Goal: Task Accomplishment & Management: Manage account settings

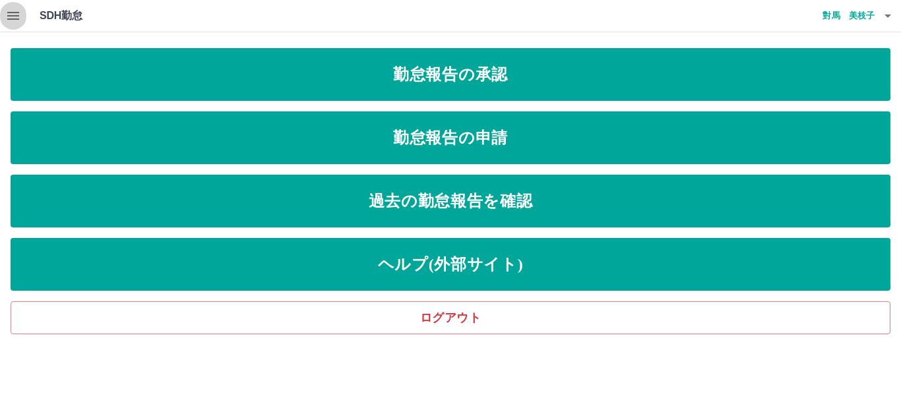
click at [13, 13] on icon "button" at bounding box center [13, 16] width 12 height 8
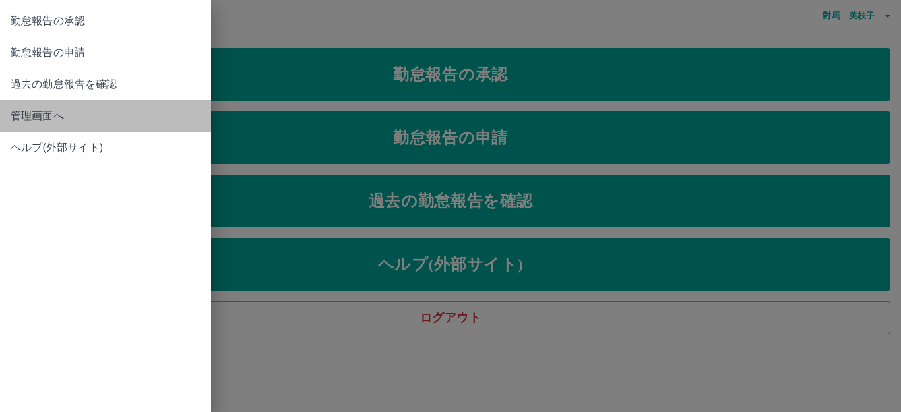
click at [37, 115] on span "管理画面へ" at bounding box center [106, 116] width 190 height 16
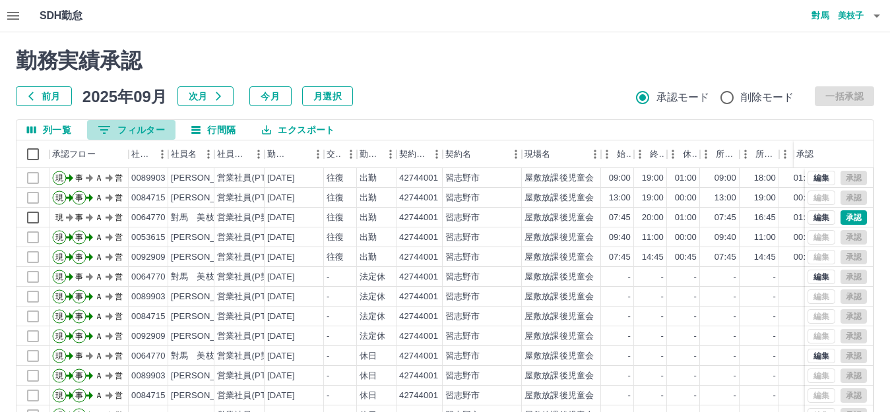
click at [150, 130] on button "0 フィルター" at bounding box center [131, 130] width 88 height 20
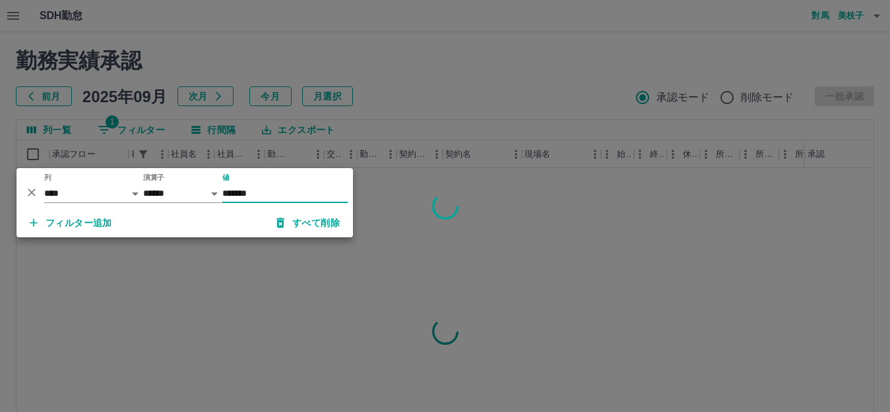
type input "*******"
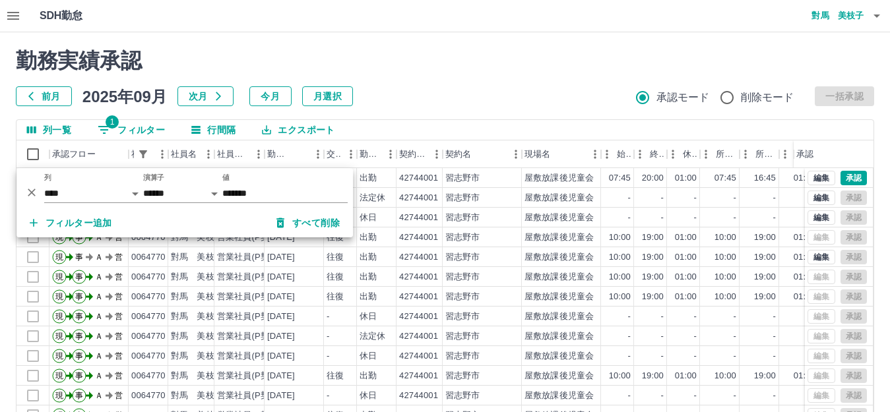
click at [419, 67] on h2 "勤務実績承認" at bounding box center [445, 60] width 858 height 25
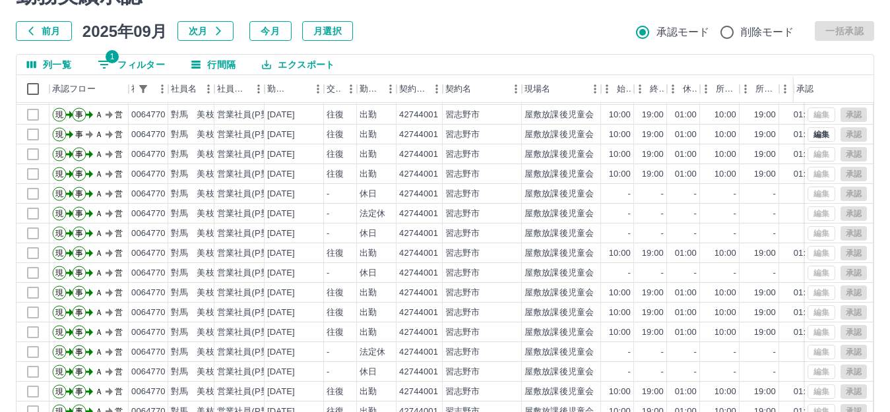
scroll to position [145, 0]
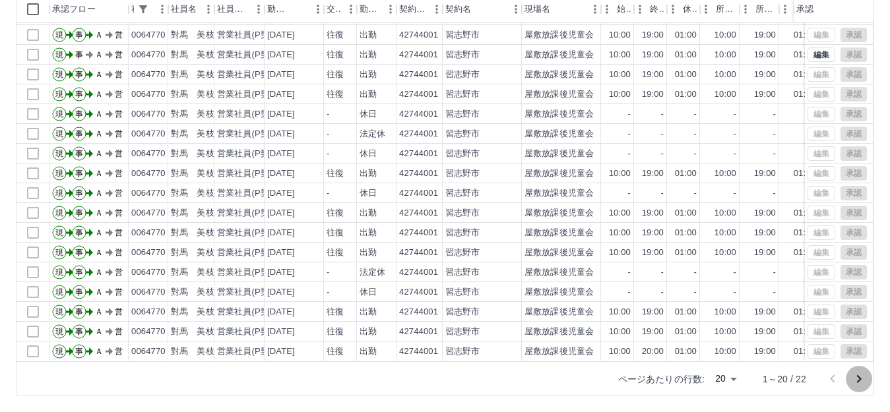
click at [859, 379] on icon "次のページへ" at bounding box center [859, 379] width 16 height 16
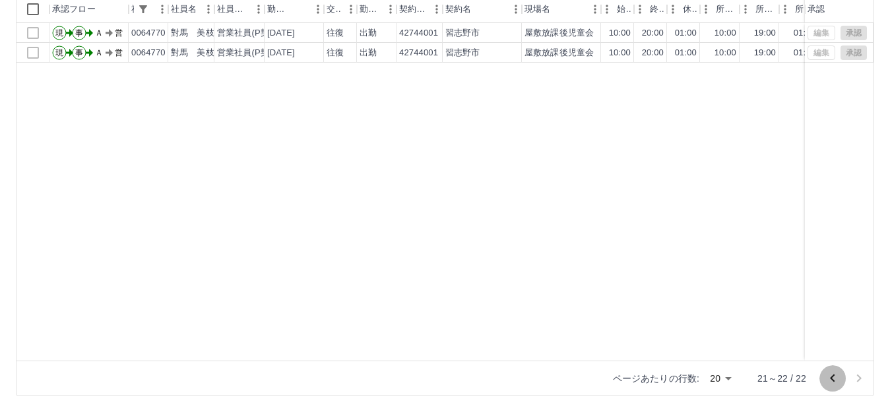
click at [828, 379] on icon "前のページへ" at bounding box center [832, 379] width 16 height 16
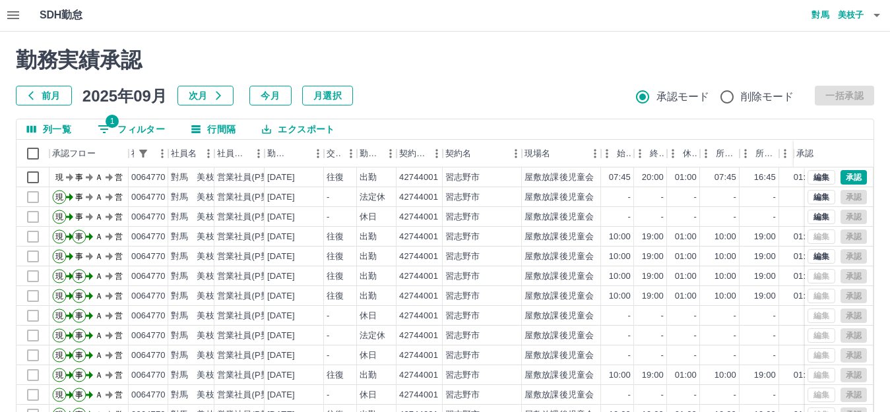
scroll to position [0, 0]
click at [120, 132] on button "1 フィルター" at bounding box center [131, 130] width 88 height 20
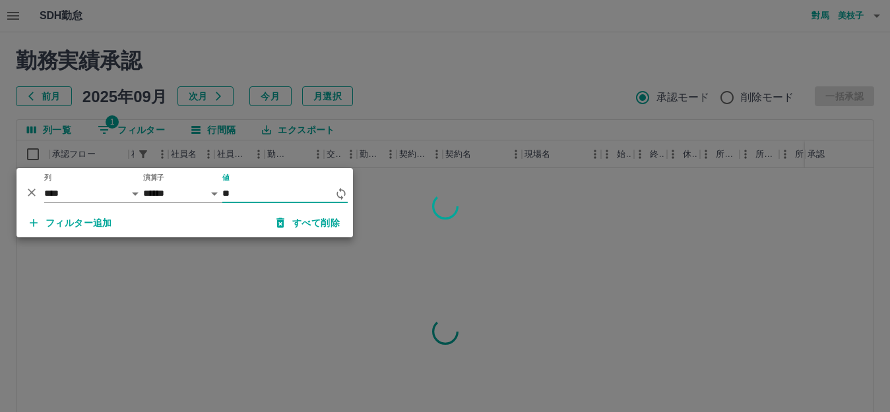
type input "*"
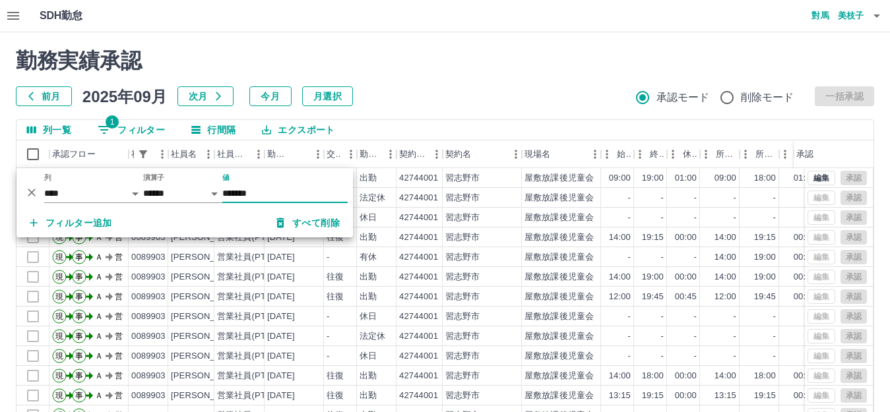
type input "*******"
click at [423, 92] on div "前月 2025年09月 次月 今月 月選択 承認モード 削除モード 一括承認" at bounding box center [445, 96] width 858 height 20
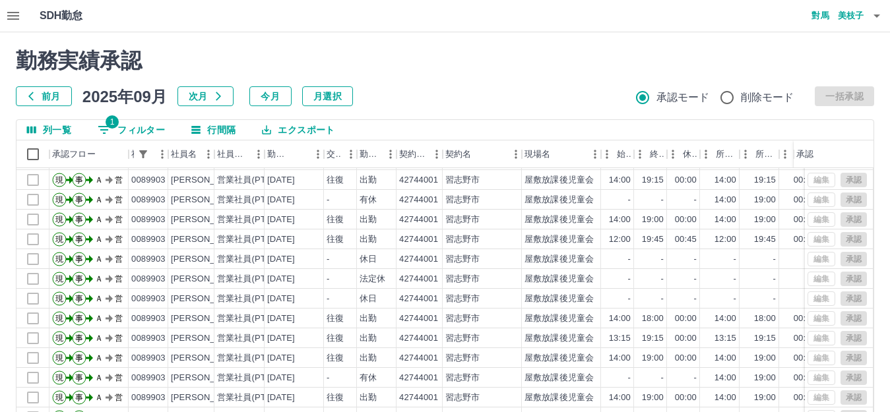
scroll to position [145, 0]
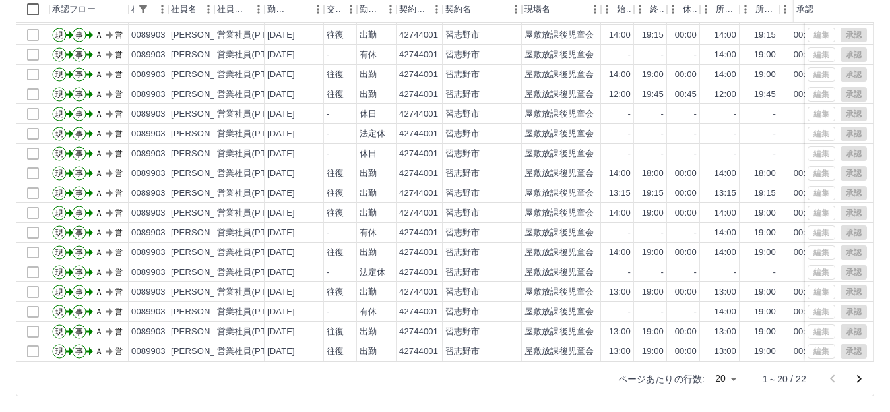
click at [859, 378] on icon "次のページへ" at bounding box center [859, 379] width 5 height 8
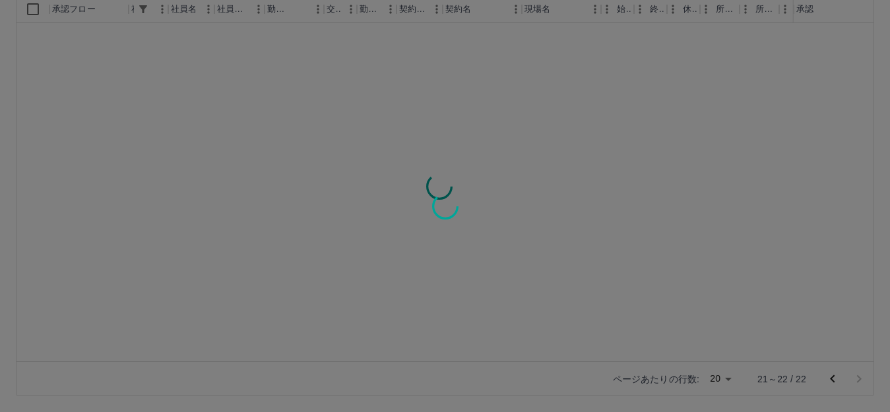
scroll to position [0, 0]
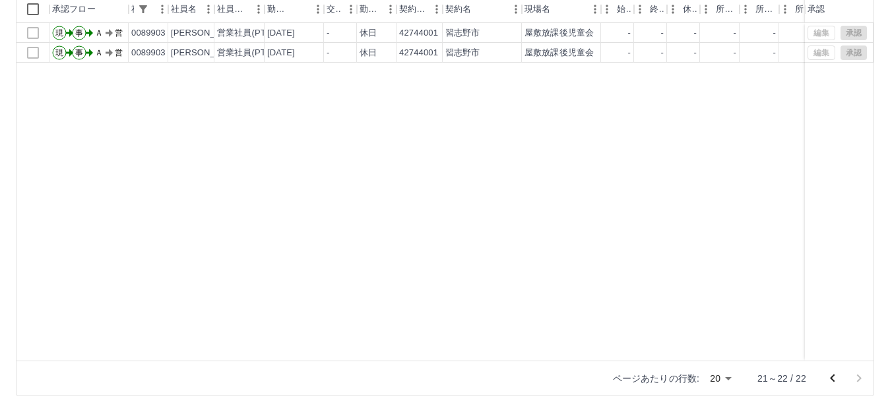
click at [827, 377] on icon "前のページへ" at bounding box center [832, 379] width 16 height 16
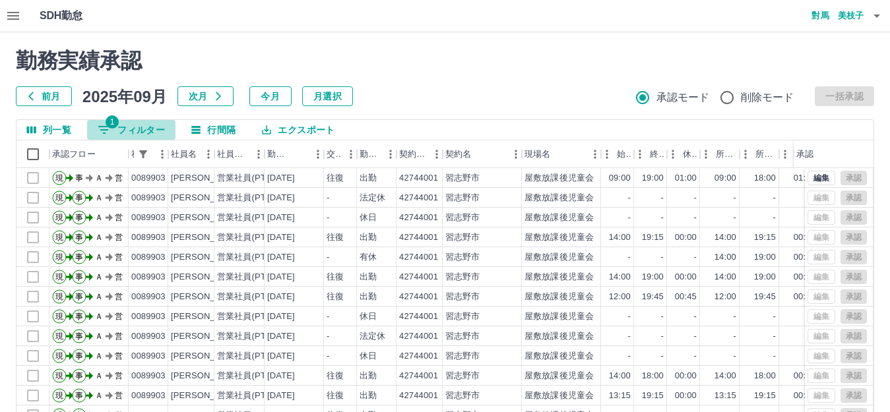
click at [140, 133] on button "1 フィルター" at bounding box center [131, 130] width 88 height 20
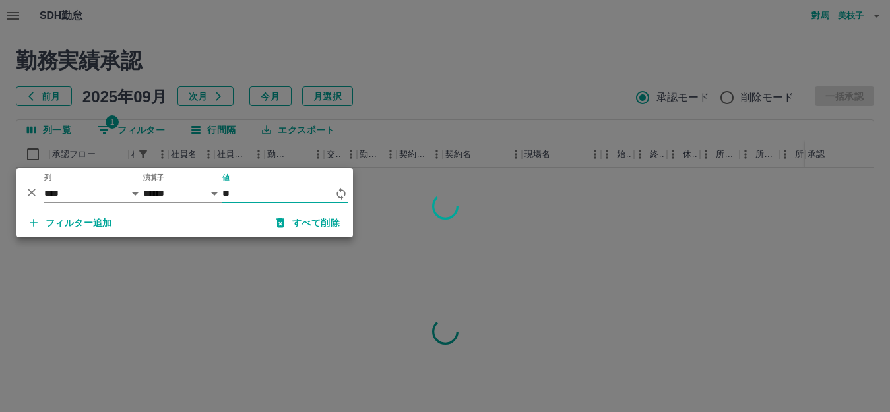
type input "*"
type input "*******"
click at [305, 300] on div at bounding box center [445, 206] width 890 height 412
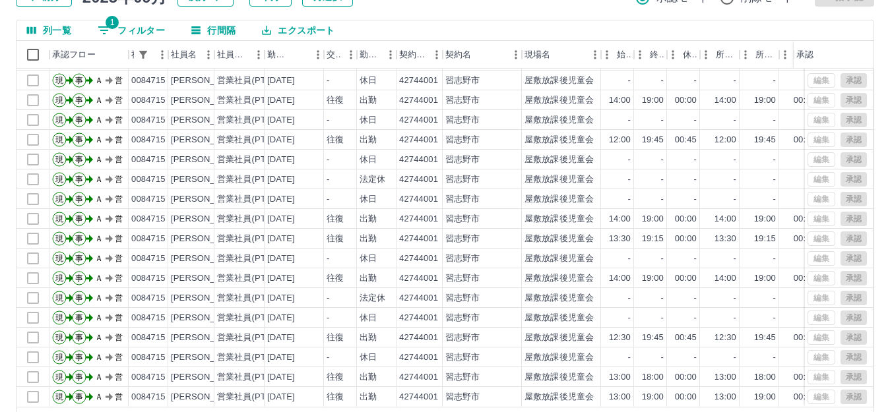
scroll to position [145, 0]
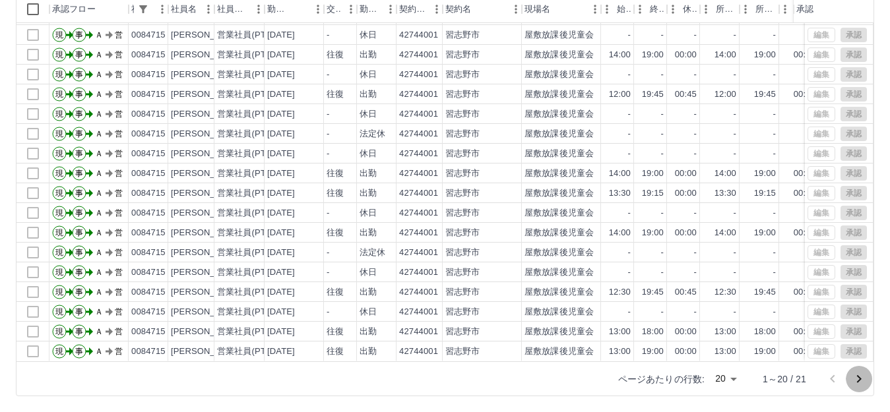
click at [860, 379] on icon "次のページへ" at bounding box center [859, 379] width 5 height 8
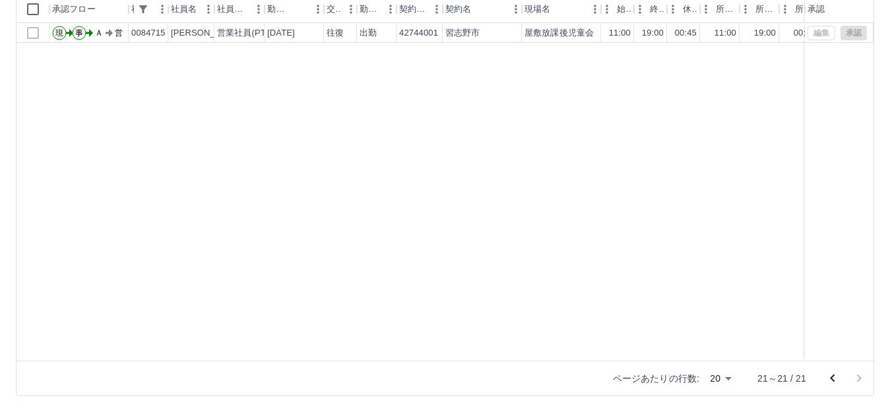
click at [830, 377] on icon "前のページへ" at bounding box center [832, 379] width 16 height 16
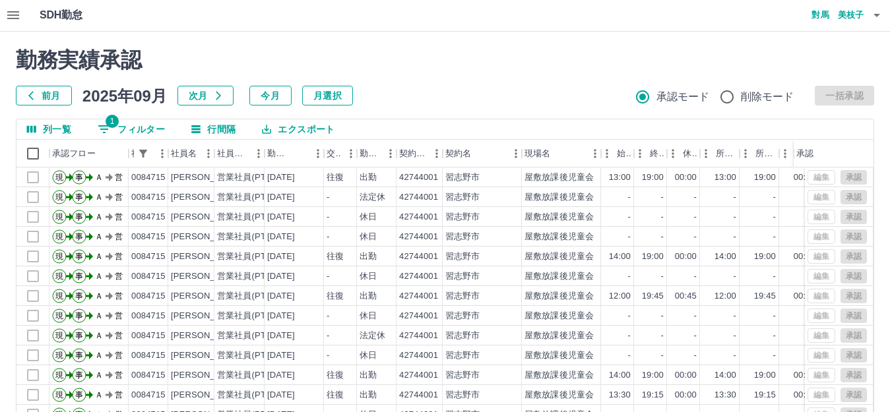
scroll to position [0, 0]
click at [115, 131] on button "1 フィルター" at bounding box center [131, 130] width 88 height 20
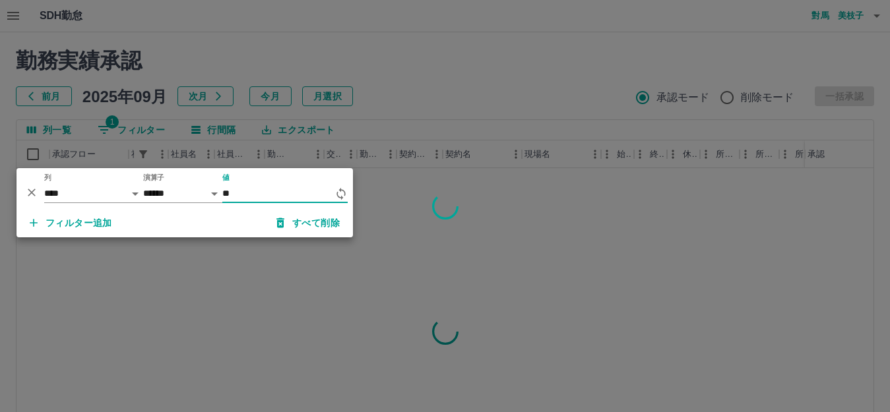
type input "*"
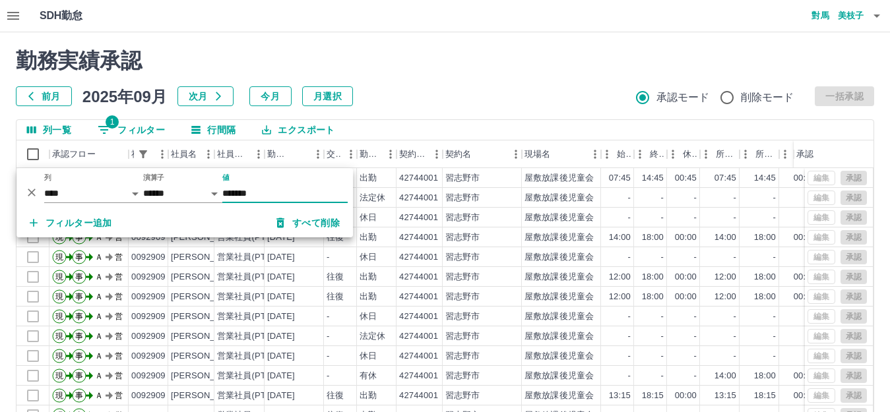
type input "*******"
click at [337, 268] on div "往復" at bounding box center [340, 277] width 33 height 20
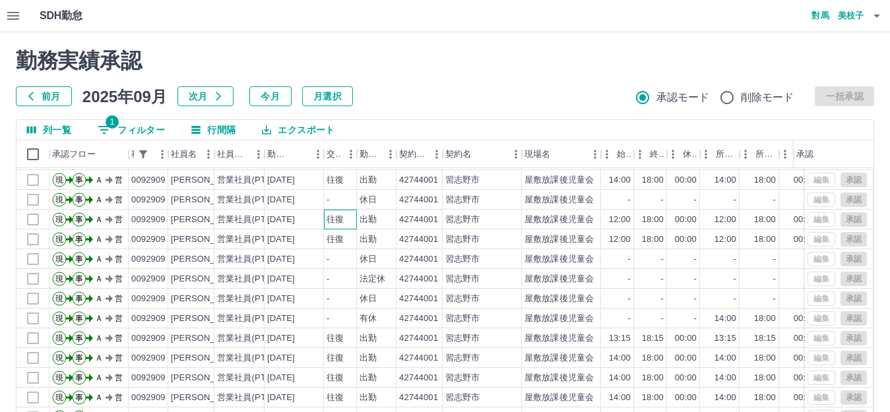
scroll to position [145, 0]
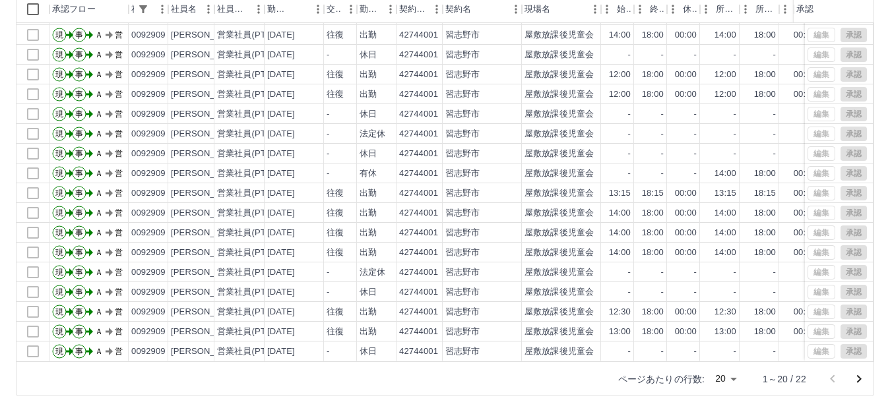
click at [856, 377] on icon "次のページへ" at bounding box center [859, 379] width 16 height 16
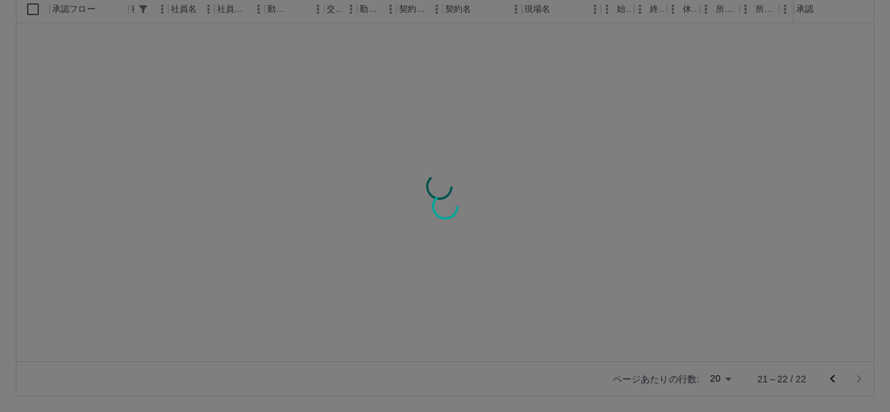
scroll to position [0, 0]
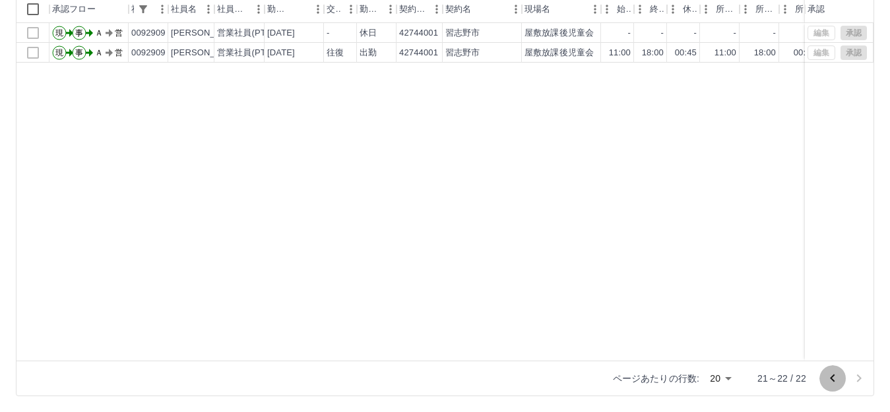
click at [828, 377] on icon "前のページへ" at bounding box center [832, 379] width 16 height 16
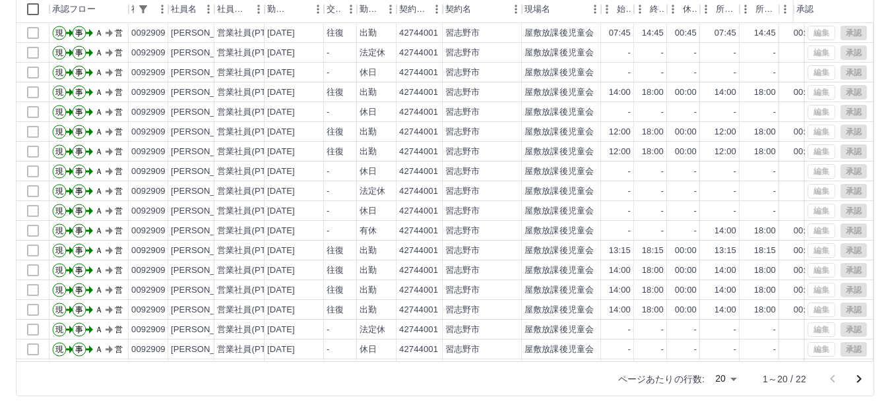
scroll to position [79, 0]
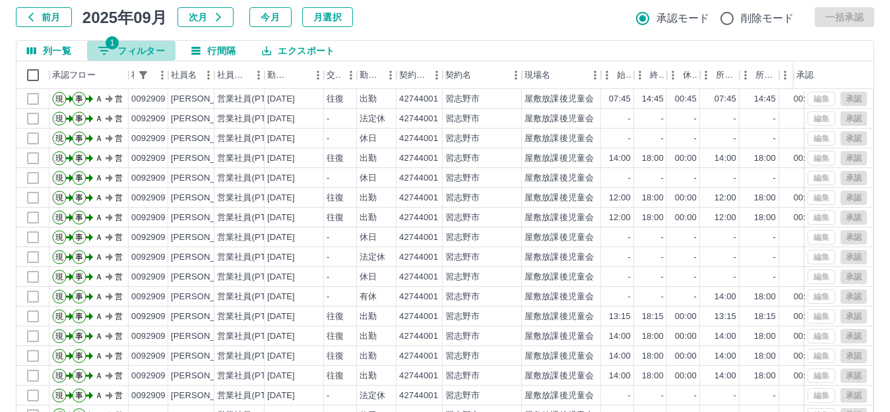
click at [148, 47] on button "1 フィルター" at bounding box center [131, 51] width 88 height 20
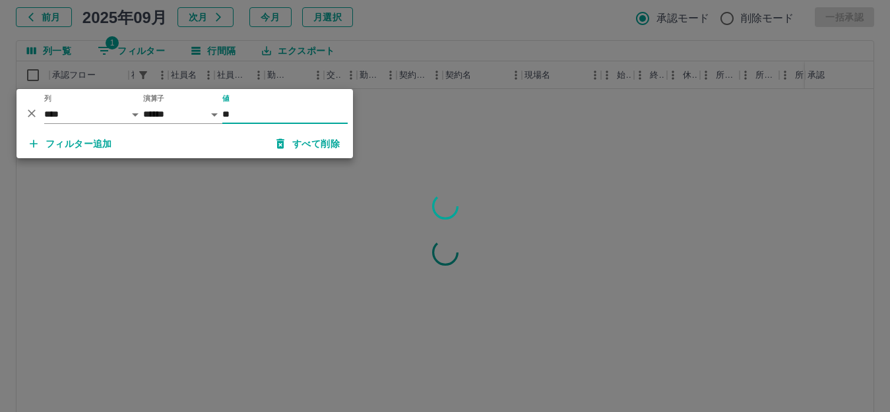
type input "*"
type input "*******"
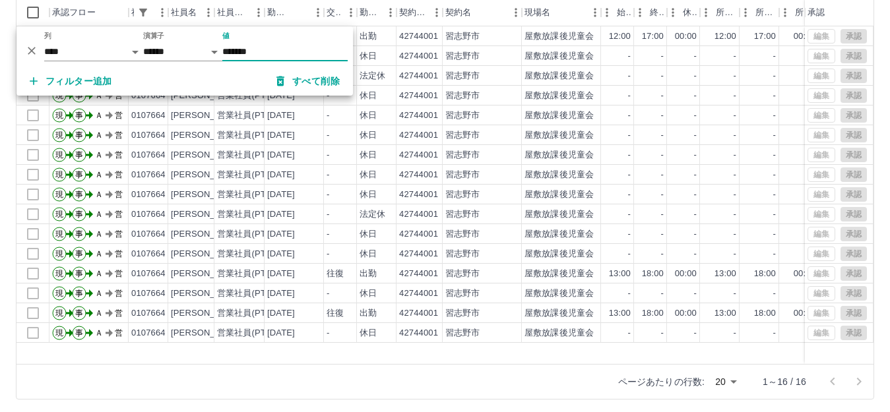
scroll to position [145, 0]
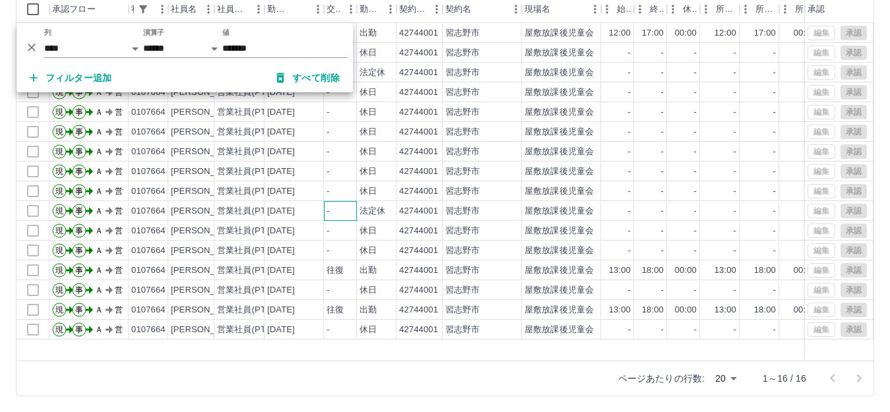
click at [349, 208] on div "-" at bounding box center [340, 211] width 33 height 20
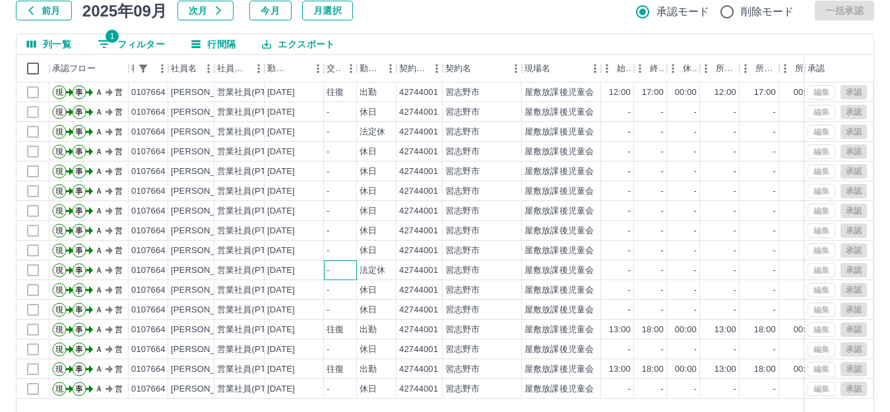
scroll to position [0, 0]
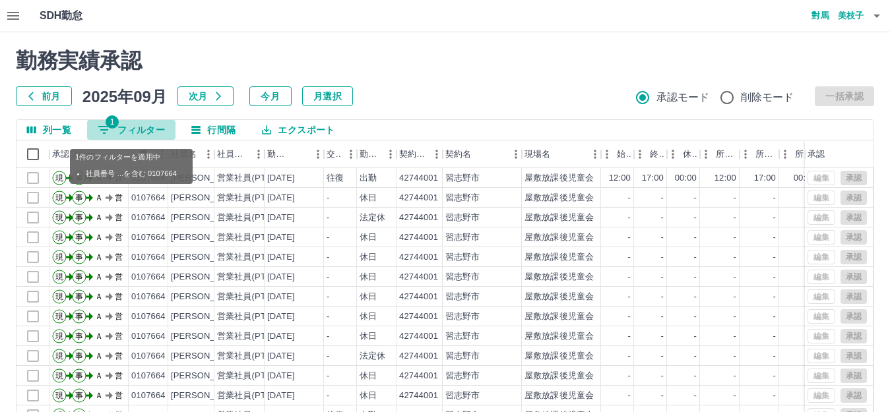
click at [152, 129] on button "1 フィルター" at bounding box center [131, 130] width 88 height 20
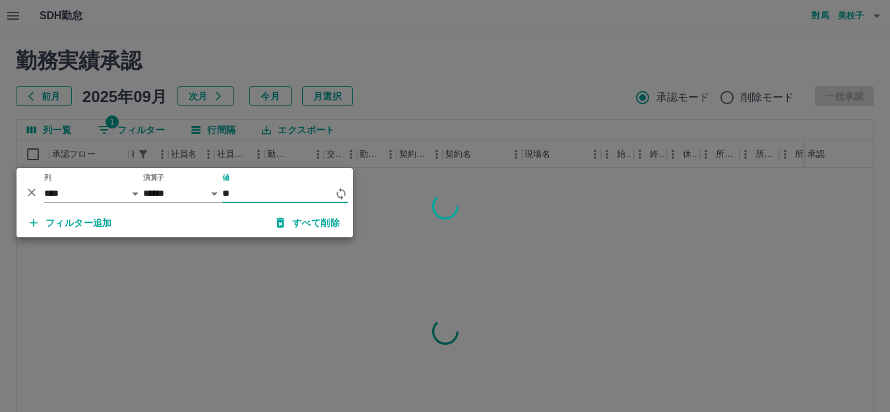
type input "*"
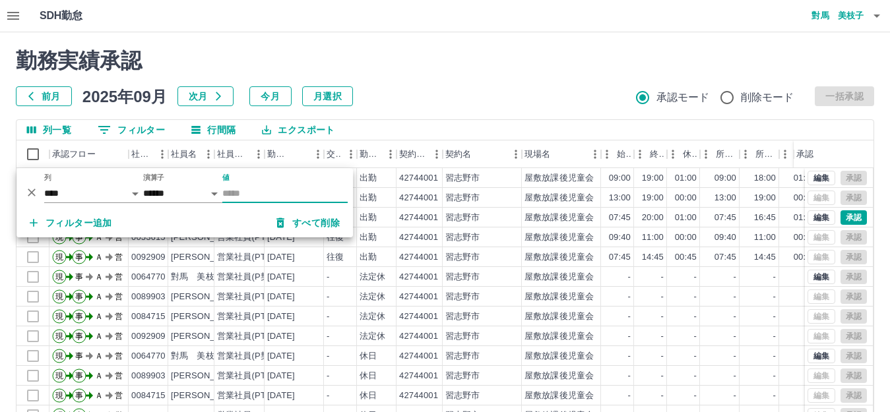
click at [412, 78] on div "勤務実績承認 前月 2025年09月 次月 今月 月選択 承認モード 削除モード 一括承認" at bounding box center [445, 77] width 858 height 58
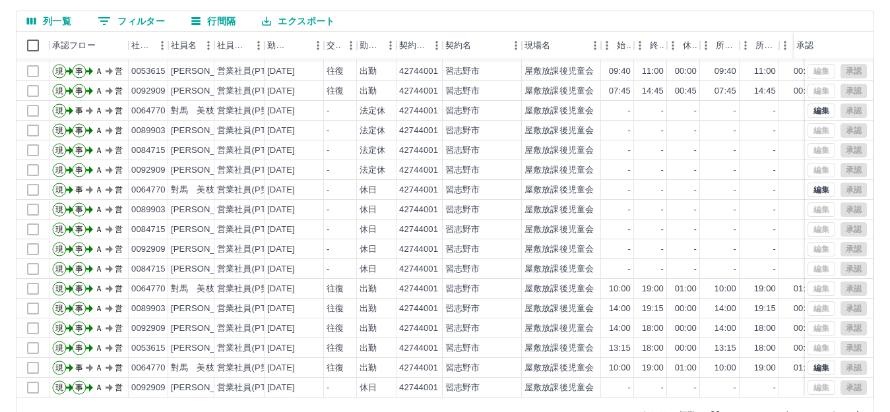
scroll to position [132, 0]
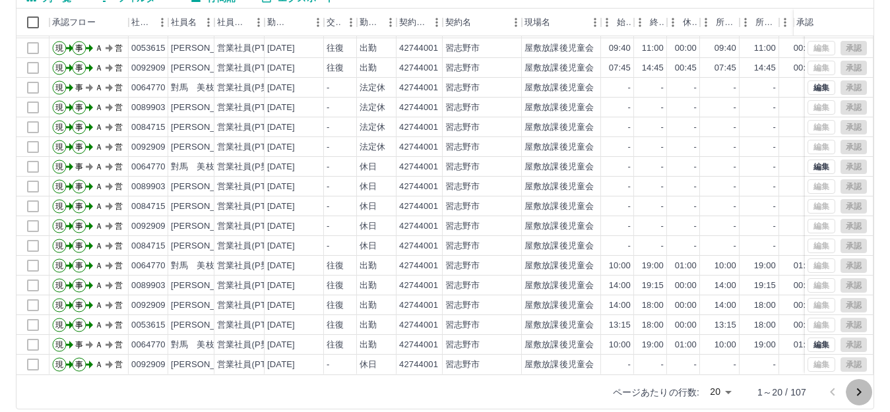
click at [858, 391] on icon "次のページへ" at bounding box center [859, 393] width 16 height 16
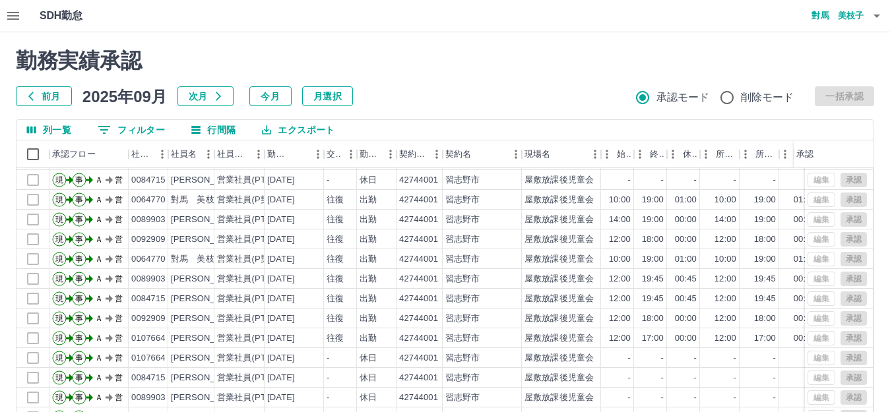
scroll to position [69, 0]
